Goal: Information Seeking & Learning: Learn about a topic

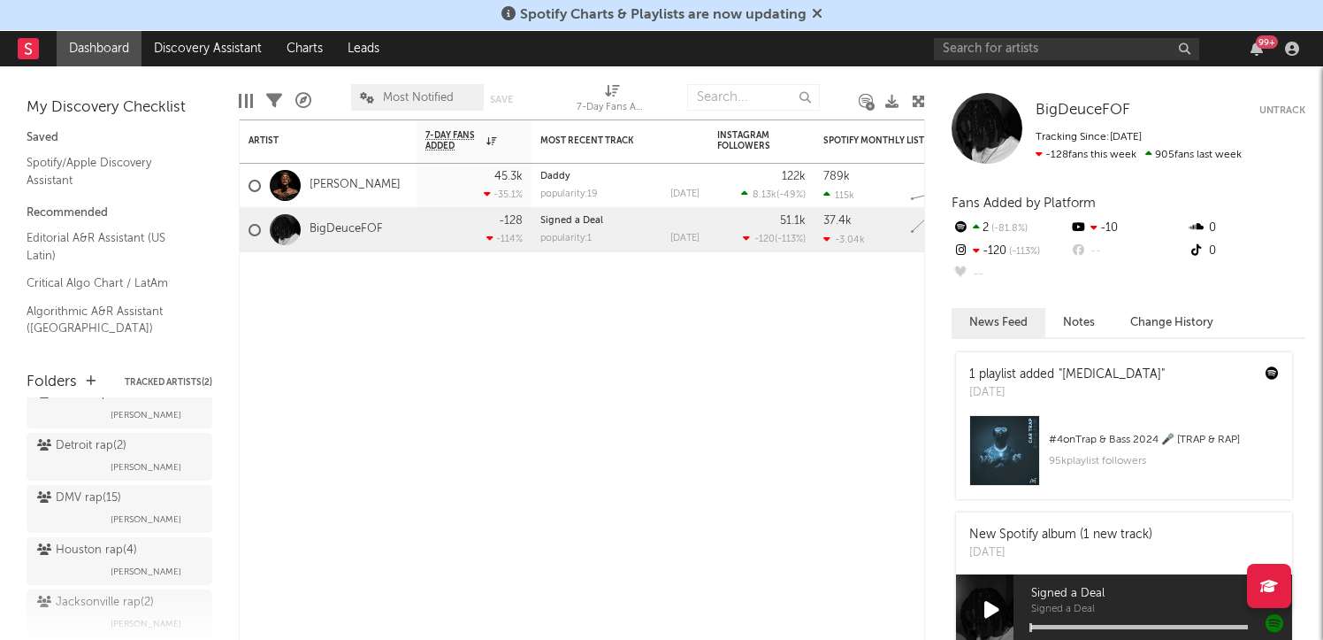
scroll to position [352, 0]
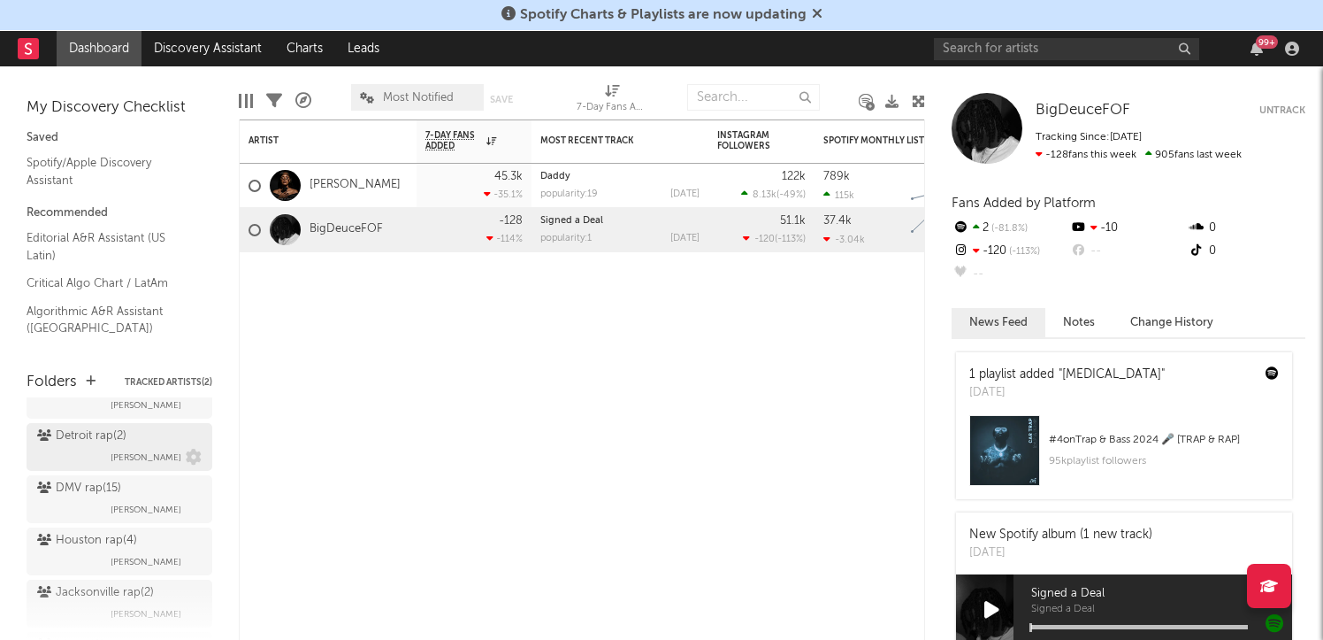
click at [68, 446] on div "Detroit rap ( 2 )" at bounding box center [81, 435] width 89 height 21
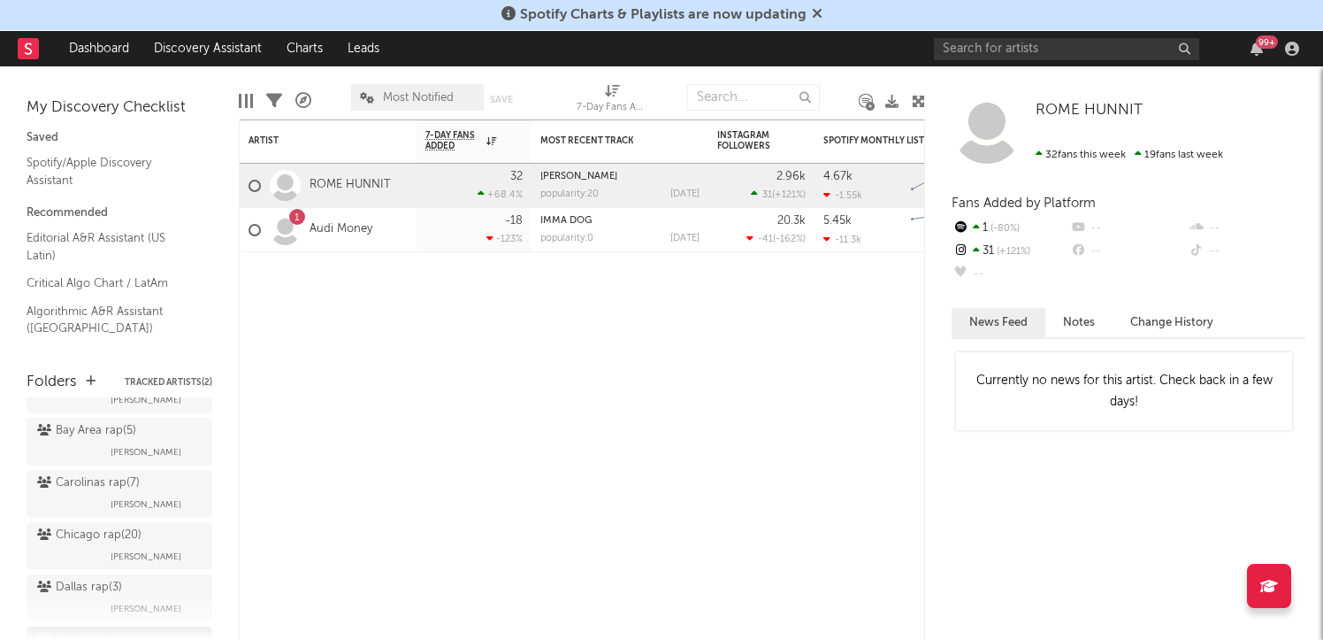
scroll to position [141, 0]
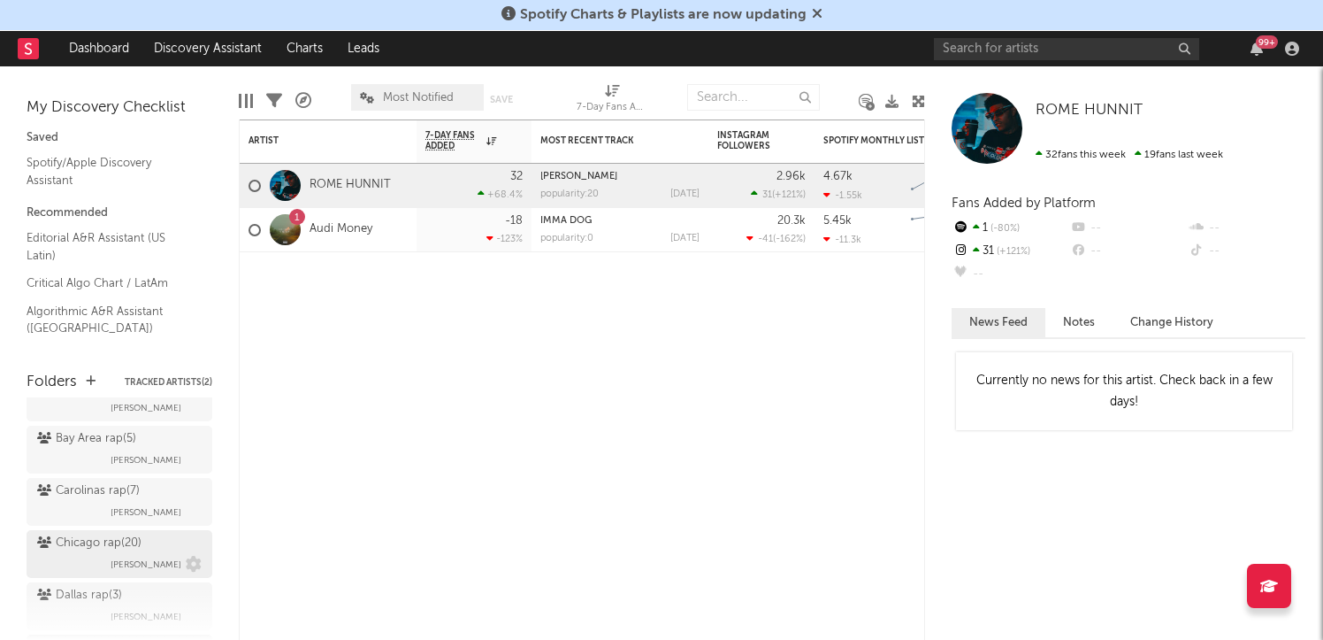
click at [65, 557] on div "Chicago rap ( 20 ) [PERSON_NAME]" at bounding box center [119, 554] width 165 height 42
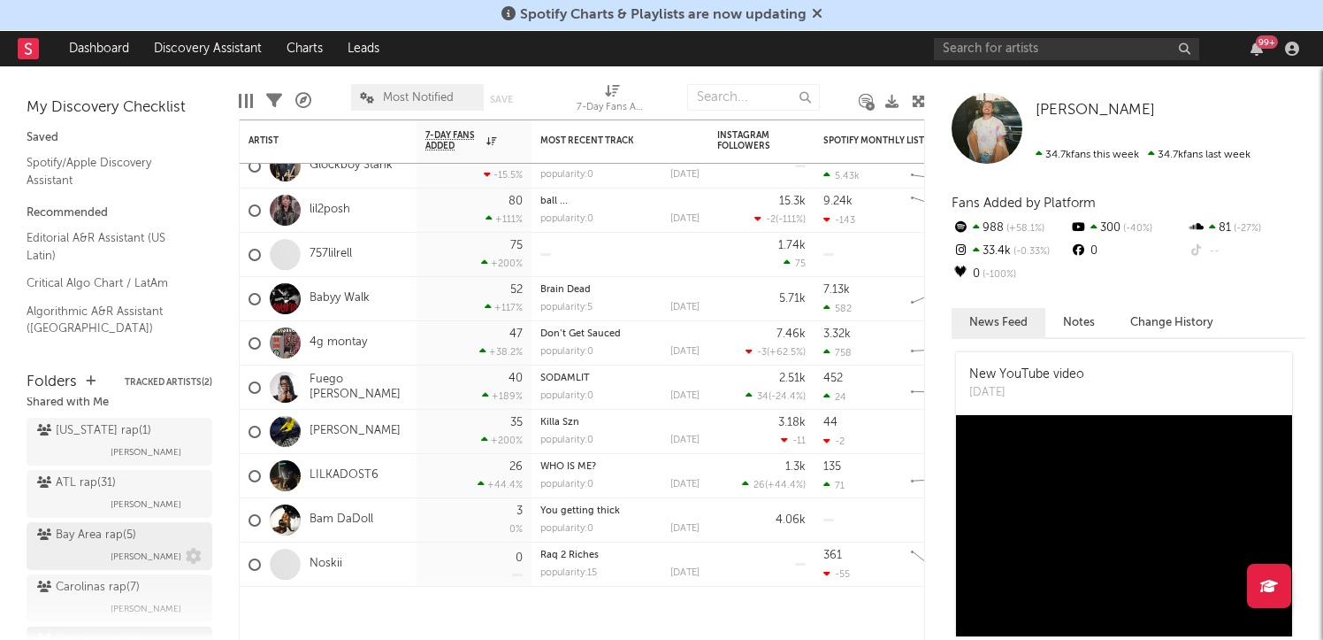
scroll to position [35, 0]
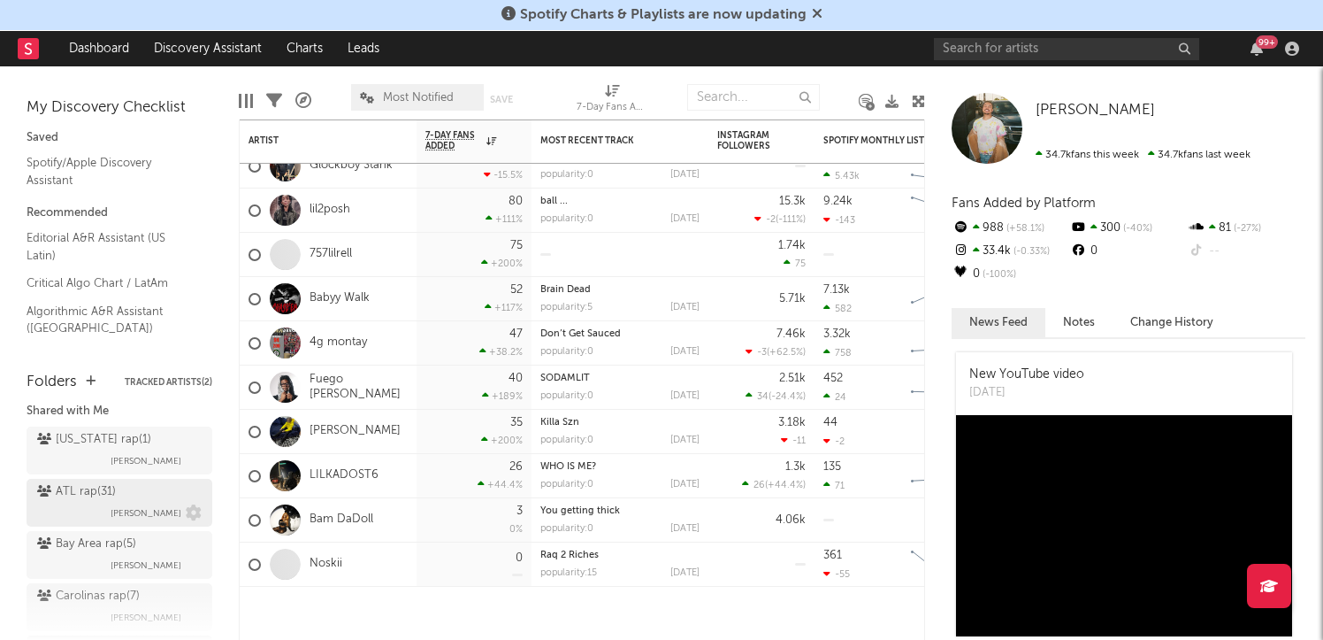
click at [77, 492] on div "ATL rap ( 31 )" at bounding box center [76, 491] width 79 height 21
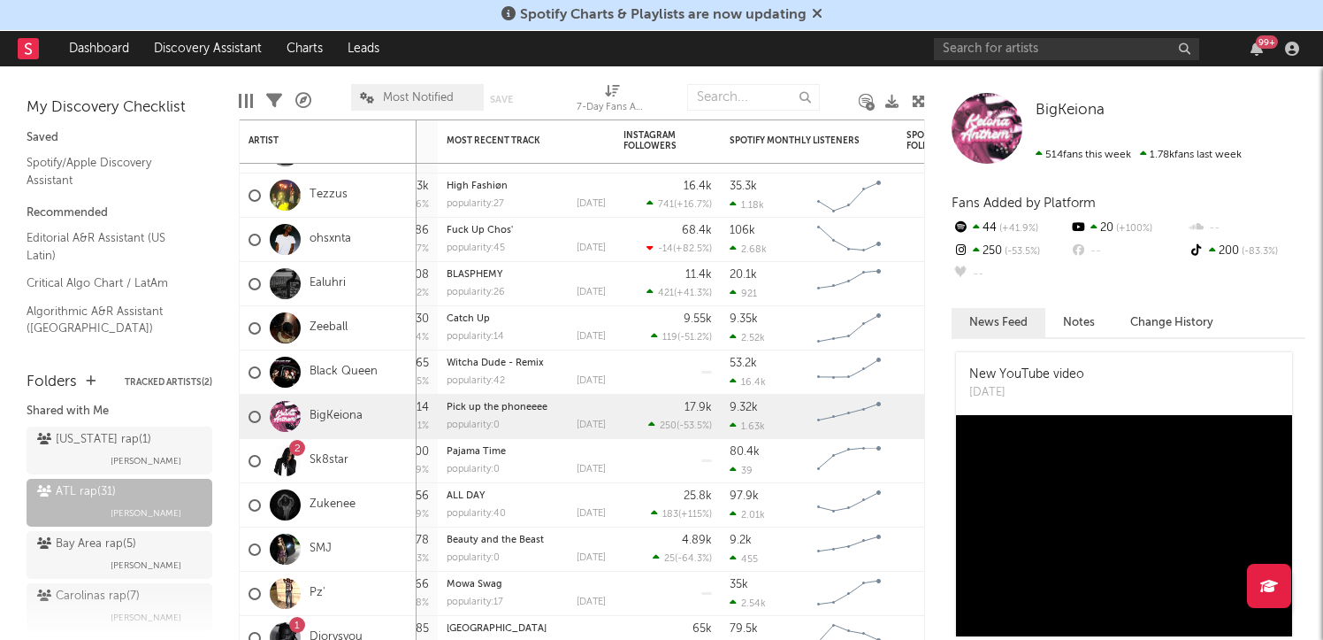
drag, startPoint x: 500, startPoint y: 408, endPoint x: 532, endPoint y: 292, distance: 120.2
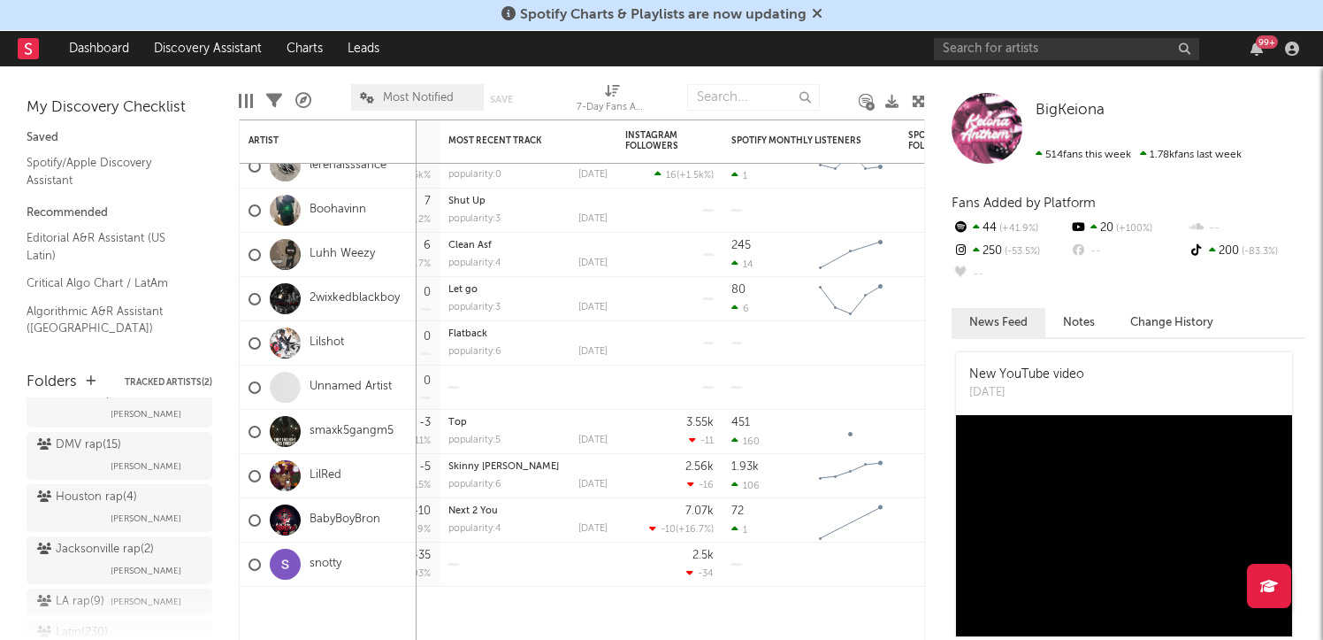
scroll to position [402, 0]
click at [85, 448] on div "DMV rap ( 15 )" at bounding box center [79, 438] width 84 height 21
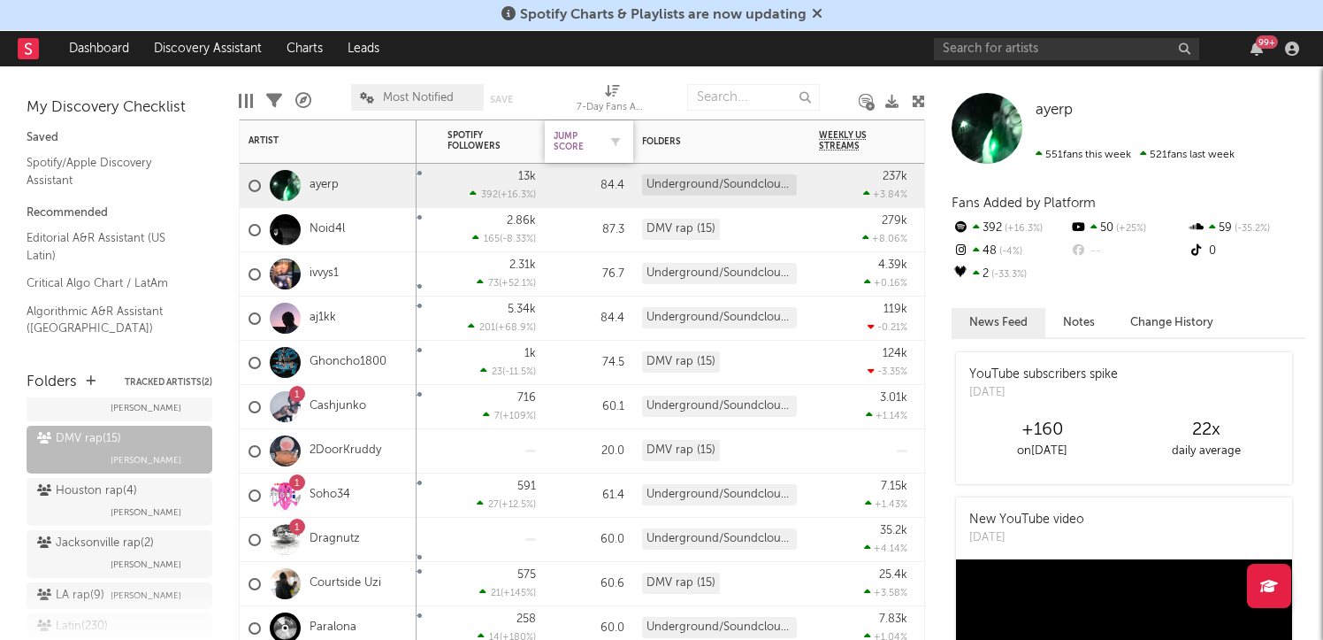
click at [580, 147] on div "Jump Score" at bounding box center [576, 141] width 44 height 21
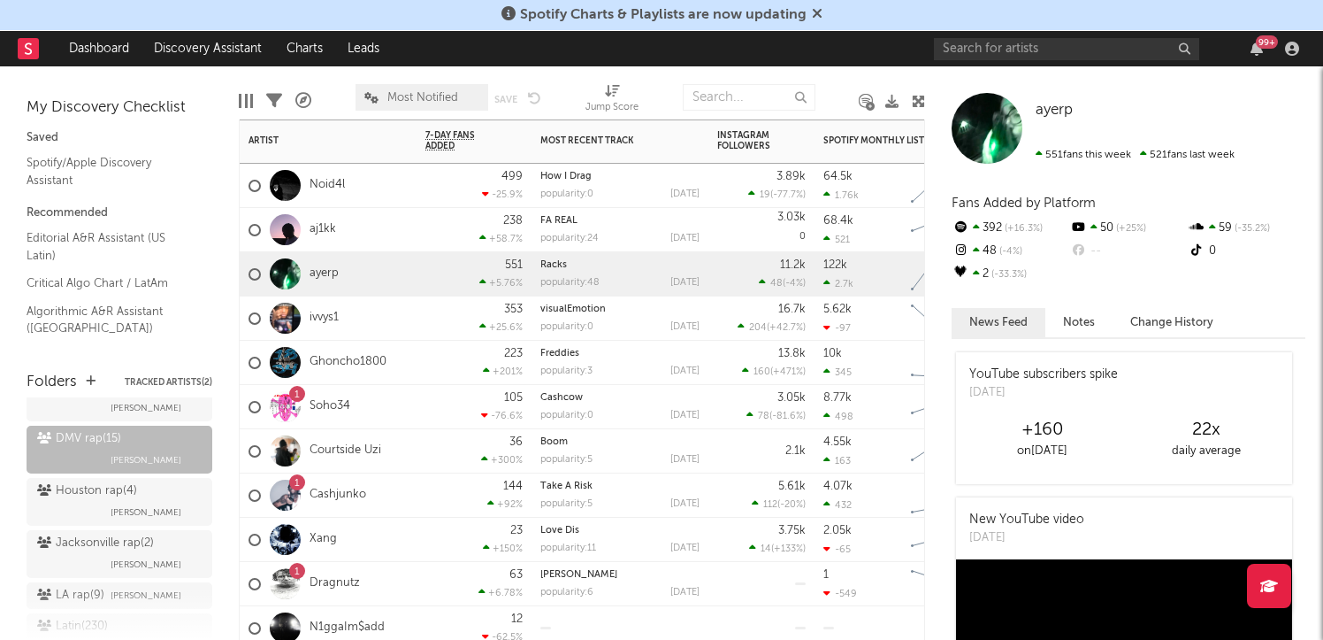
click at [380, 306] on div "ivvys1" at bounding box center [328, 318] width 177 height 44
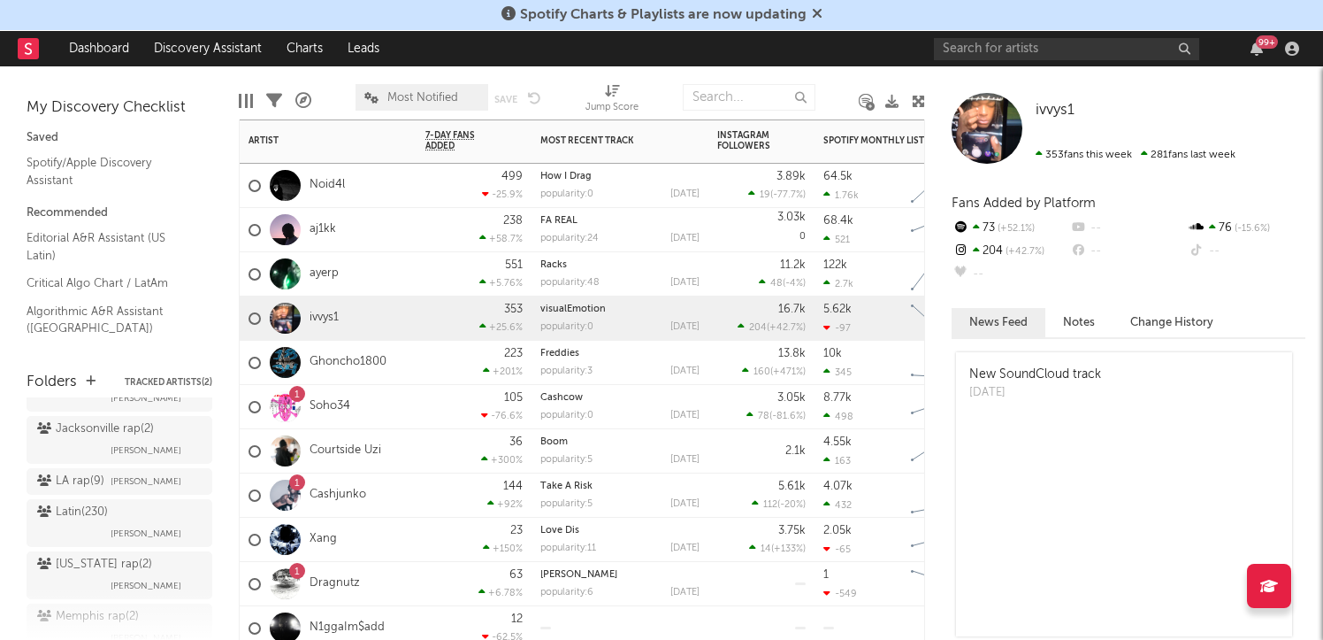
scroll to position [517, 0]
click at [86, 513] on div "Latin ( 230 )" at bounding box center [72, 510] width 71 height 21
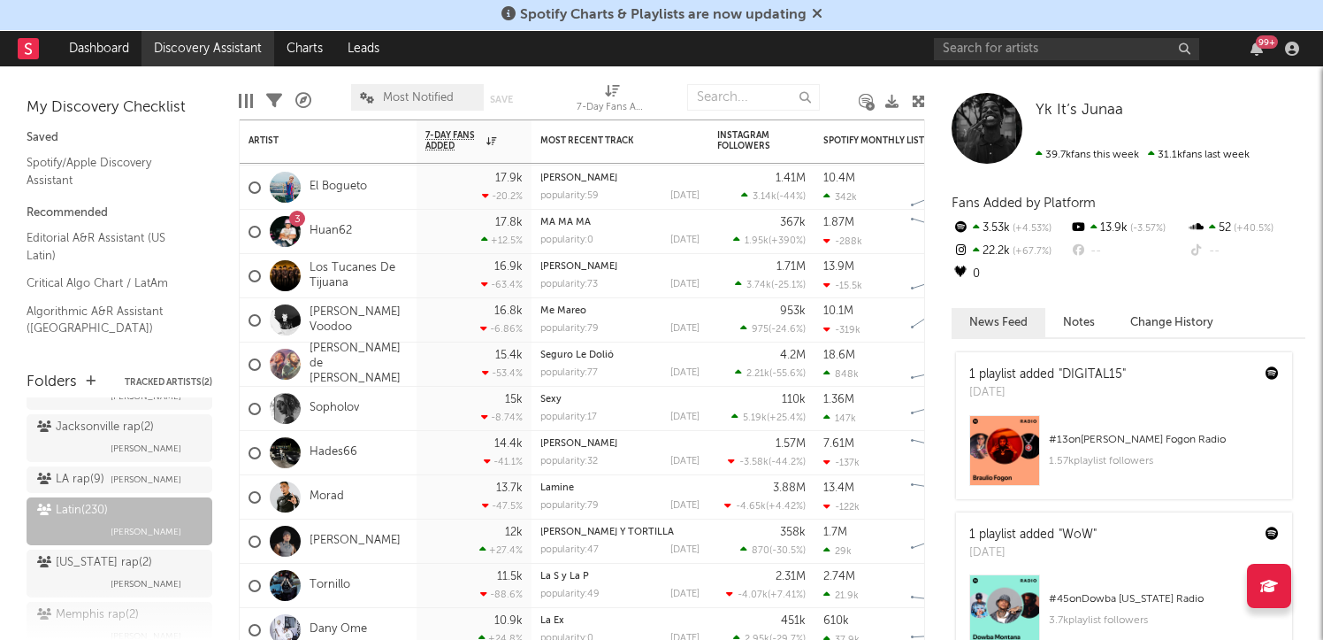
click at [199, 52] on link "Discovery Assistant" at bounding box center [208, 48] width 133 height 35
